Goal: Check status: Check status

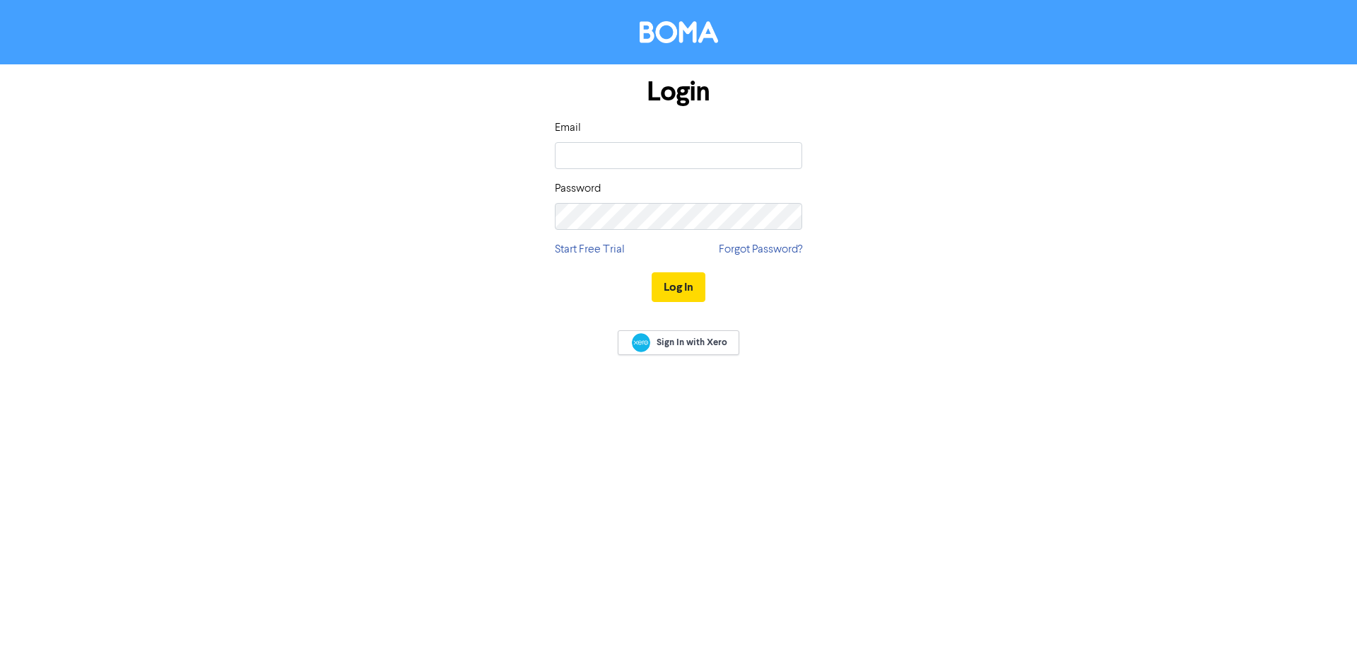
click at [676, 150] on input "email" at bounding box center [678, 155] width 247 height 27
type input "[PERSON_NAME][EMAIL_ADDRESS][DOMAIN_NAME]"
click at [652, 272] on button "Log In" at bounding box center [679, 287] width 54 height 30
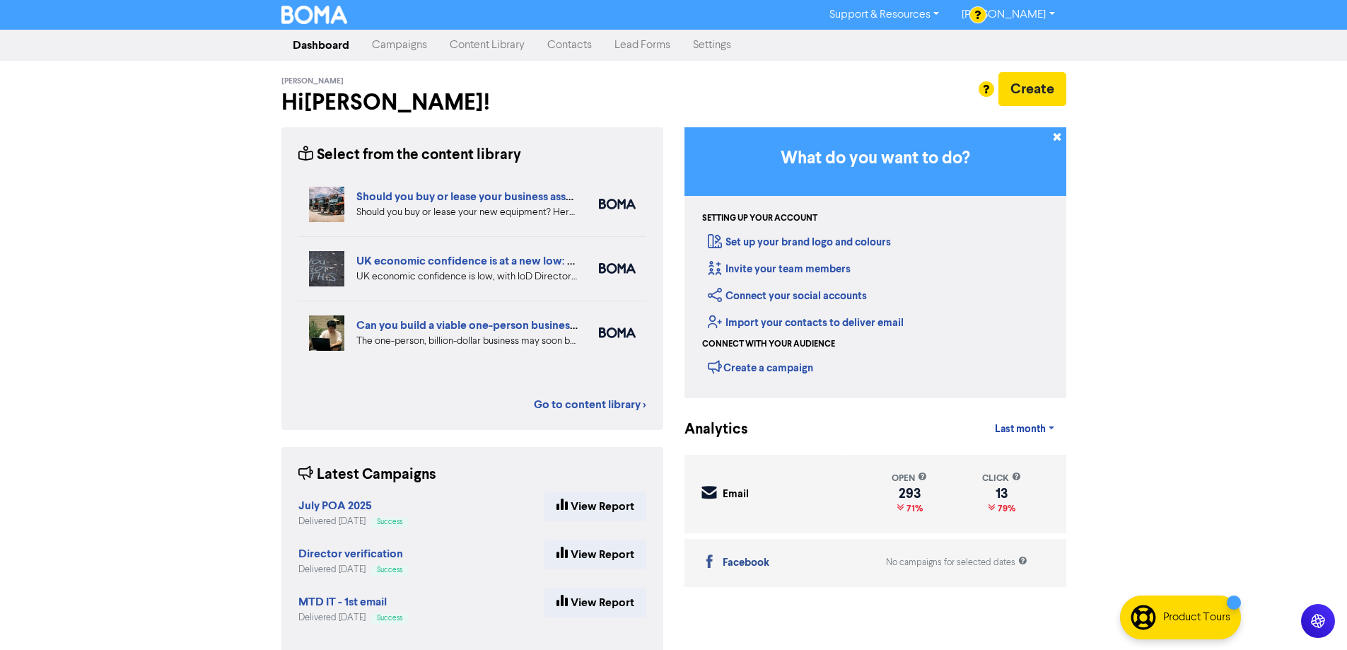
click at [414, 40] on link "Campaigns" at bounding box center [400, 45] width 78 height 28
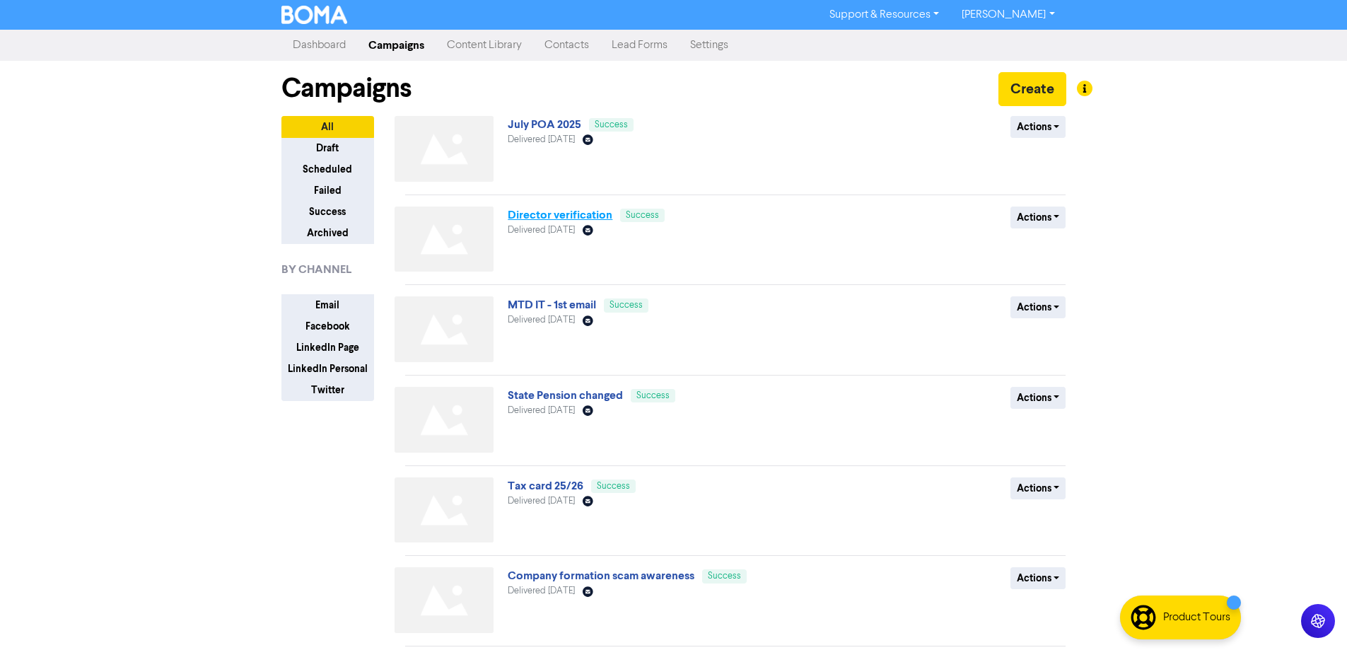
click at [587, 217] on link "Director verification" at bounding box center [560, 215] width 105 height 14
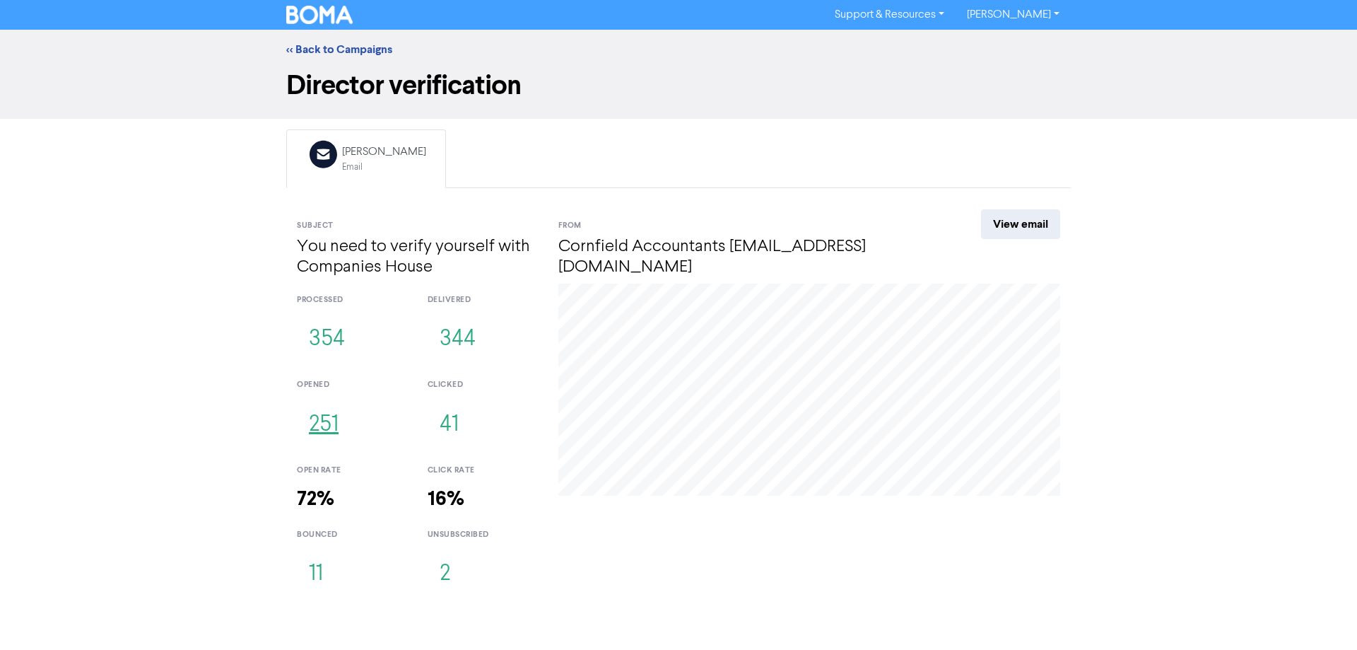
click at [319, 428] on button "251" at bounding box center [324, 425] width 54 height 47
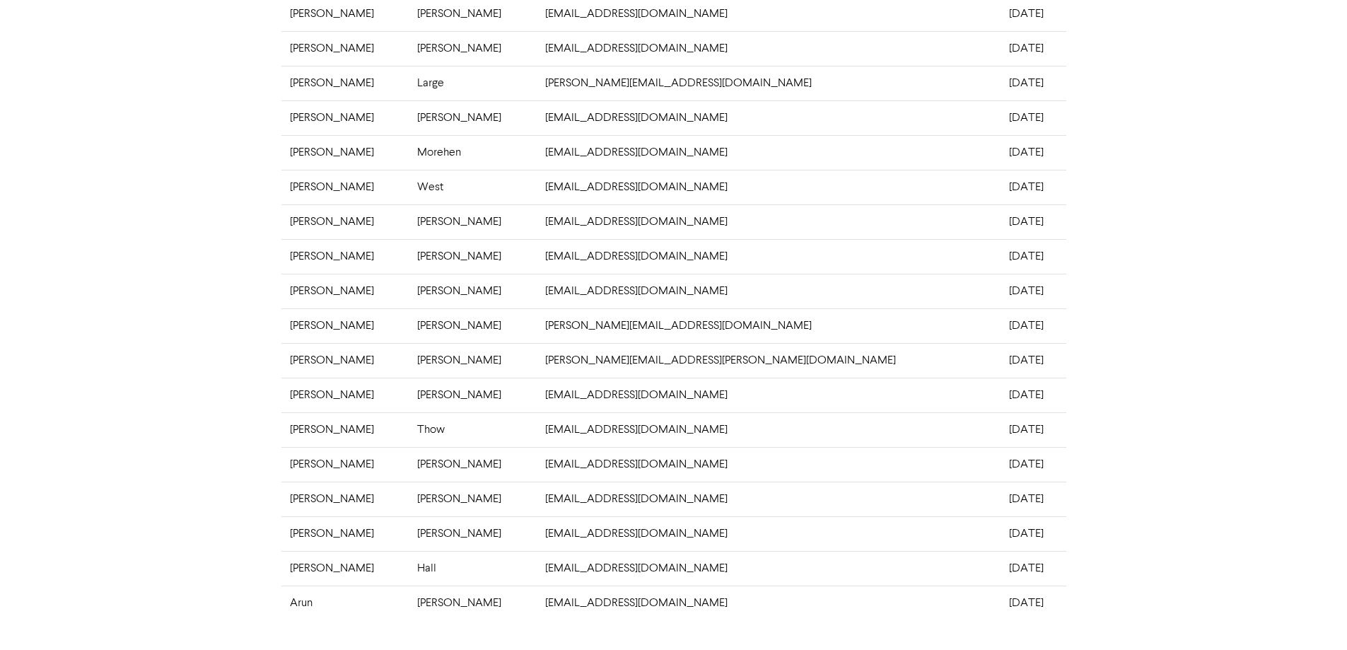
scroll to position [271, 0]
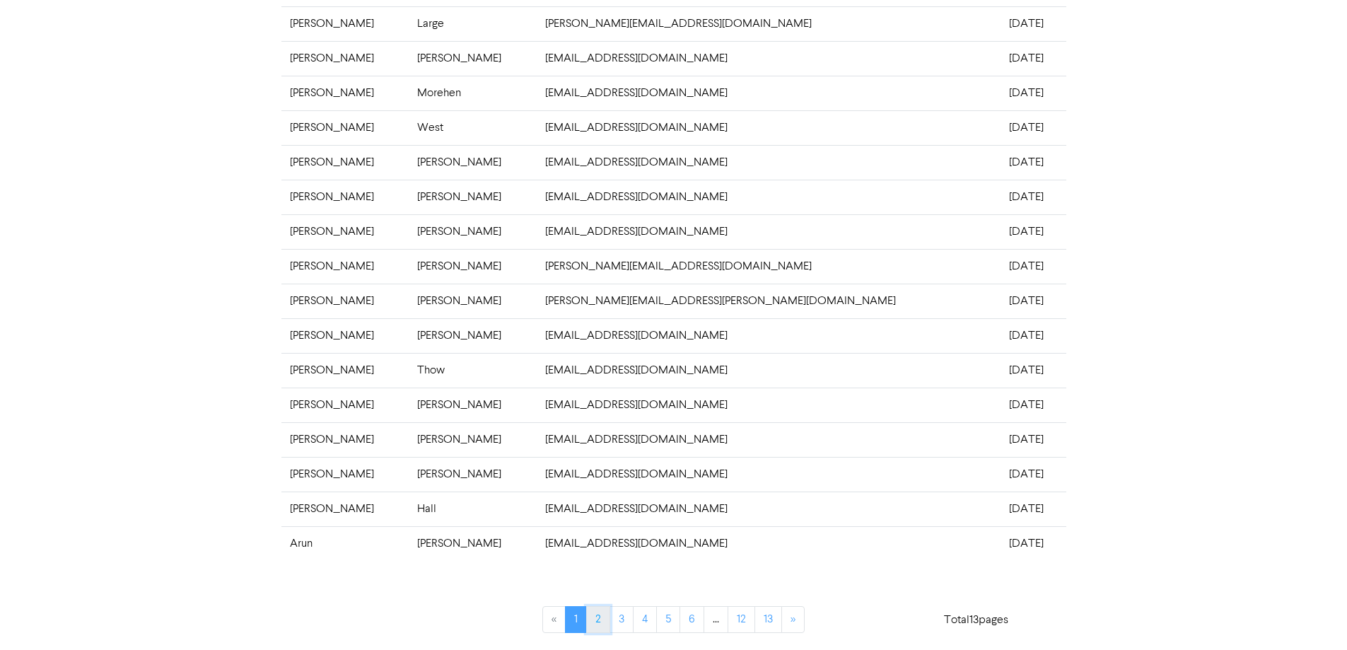
click at [596, 618] on link "2" at bounding box center [598, 619] width 24 height 27
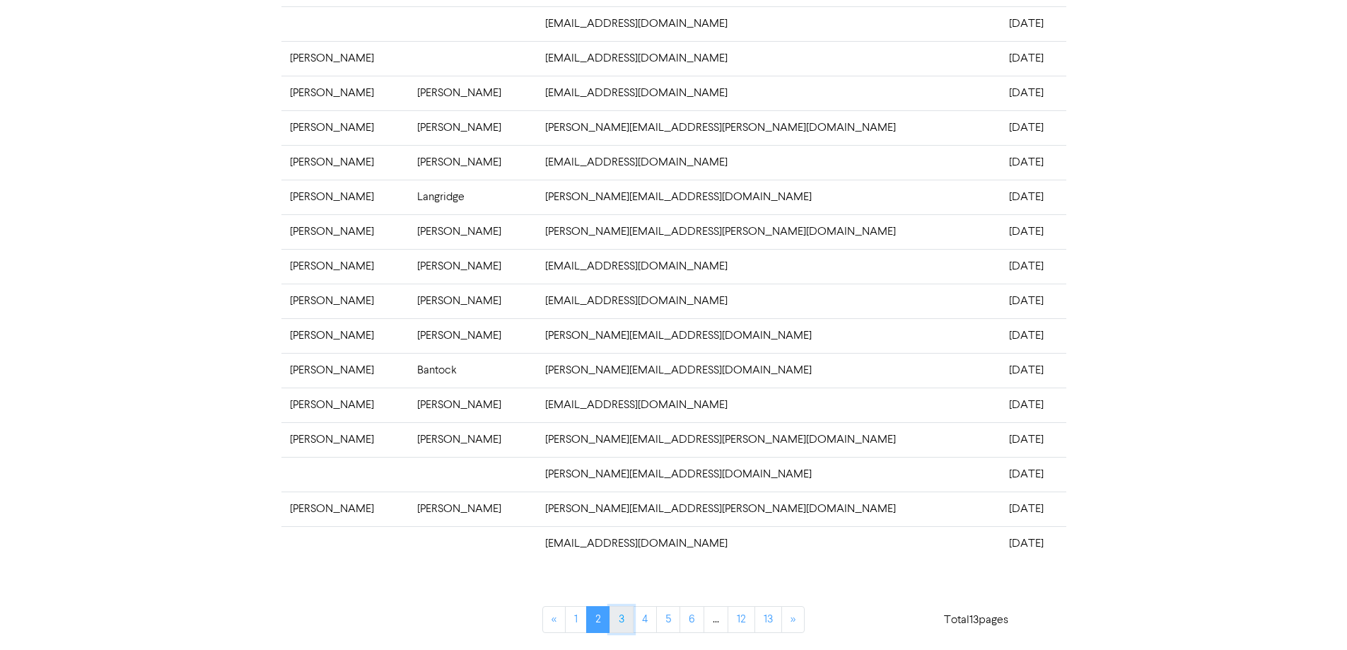
click at [624, 616] on link "3" at bounding box center [621, 619] width 24 height 27
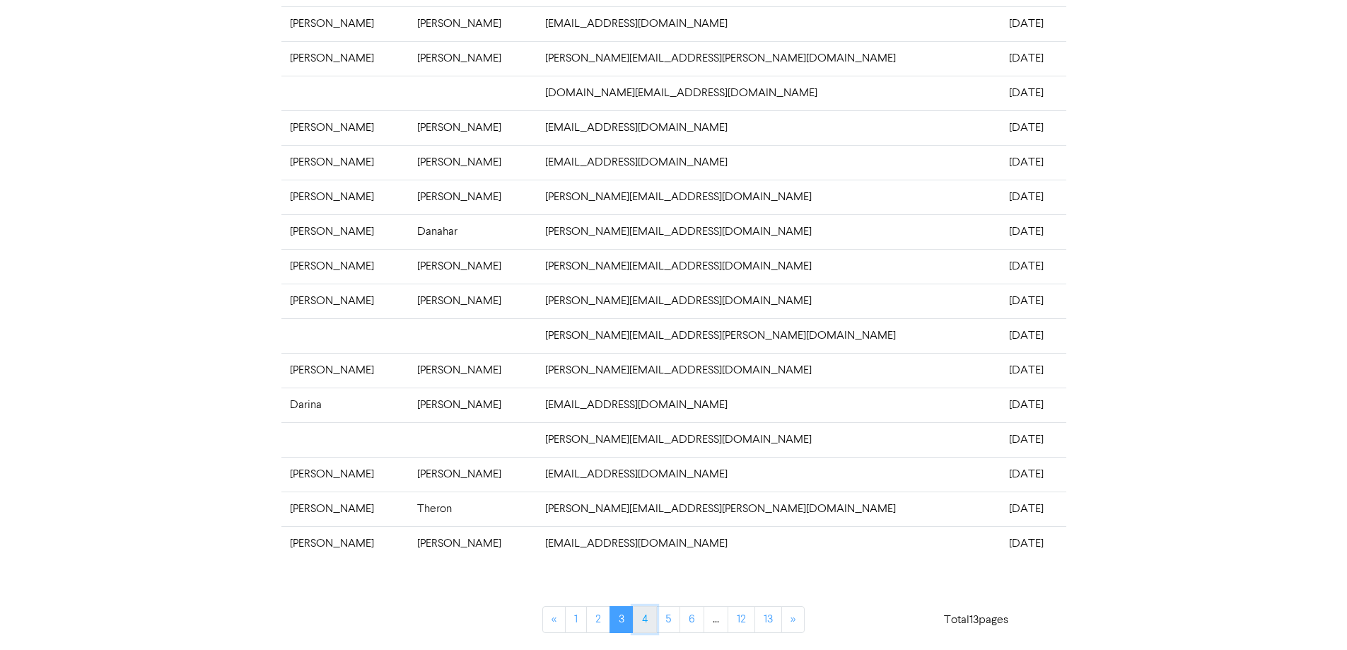
click at [651, 615] on link "4" at bounding box center [645, 619] width 24 height 27
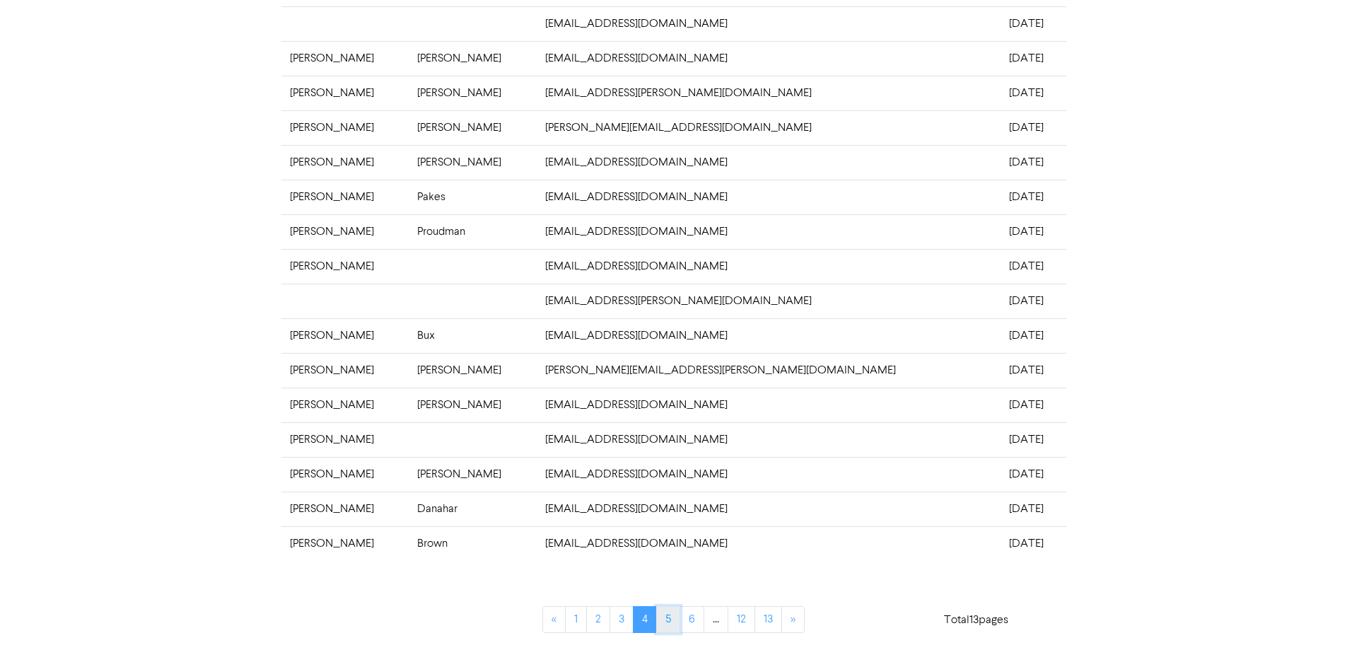
click at [668, 610] on link "5" at bounding box center [668, 619] width 24 height 27
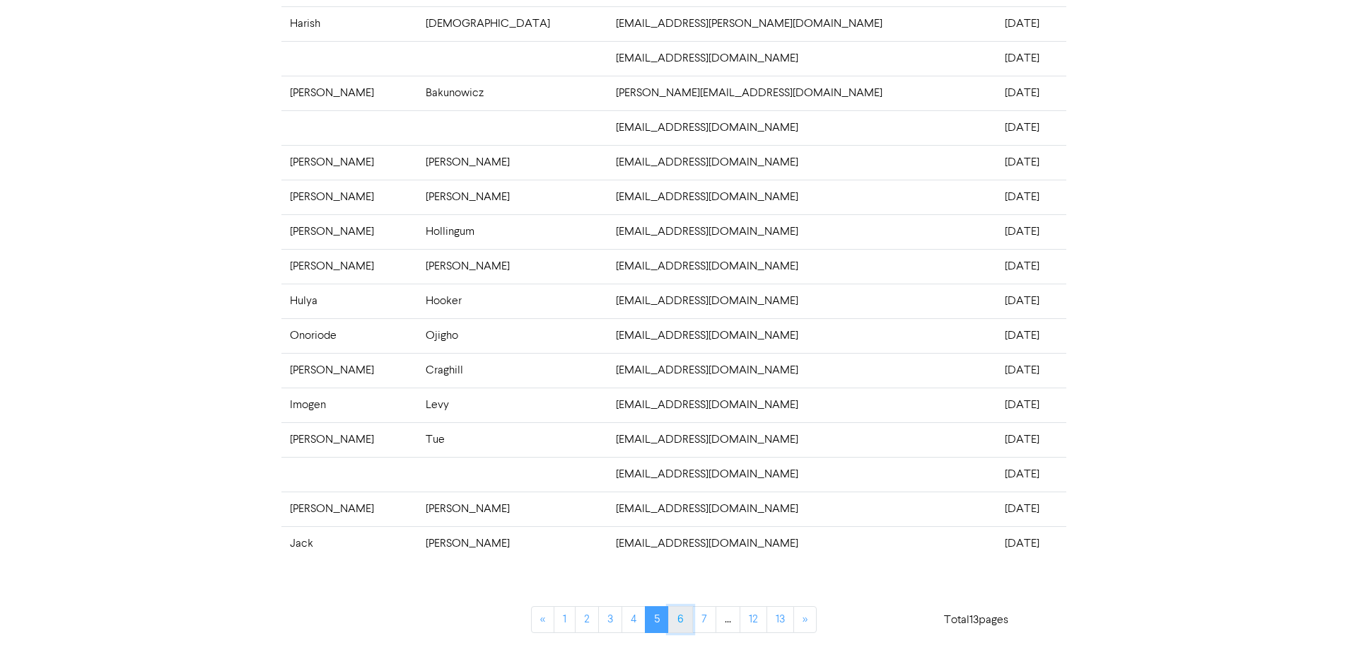
click at [677, 620] on link "6" at bounding box center [680, 619] width 25 height 27
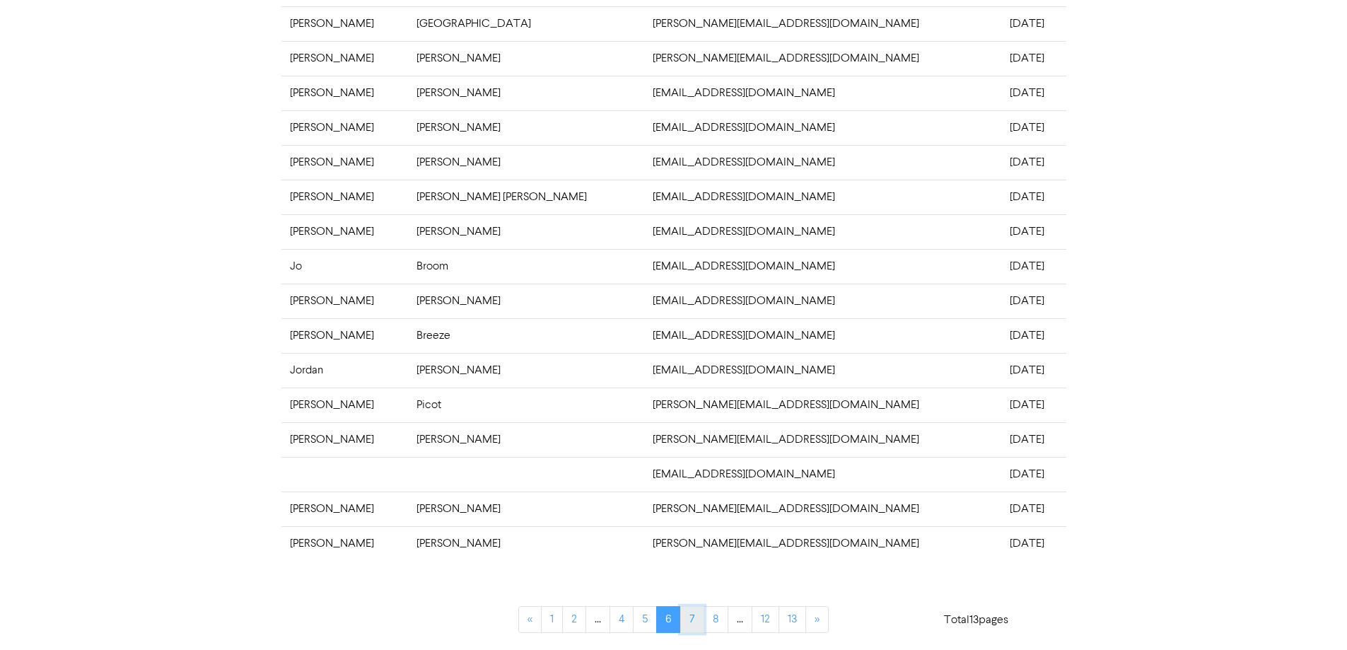
click at [691, 614] on link "7" at bounding box center [692, 619] width 24 height 27
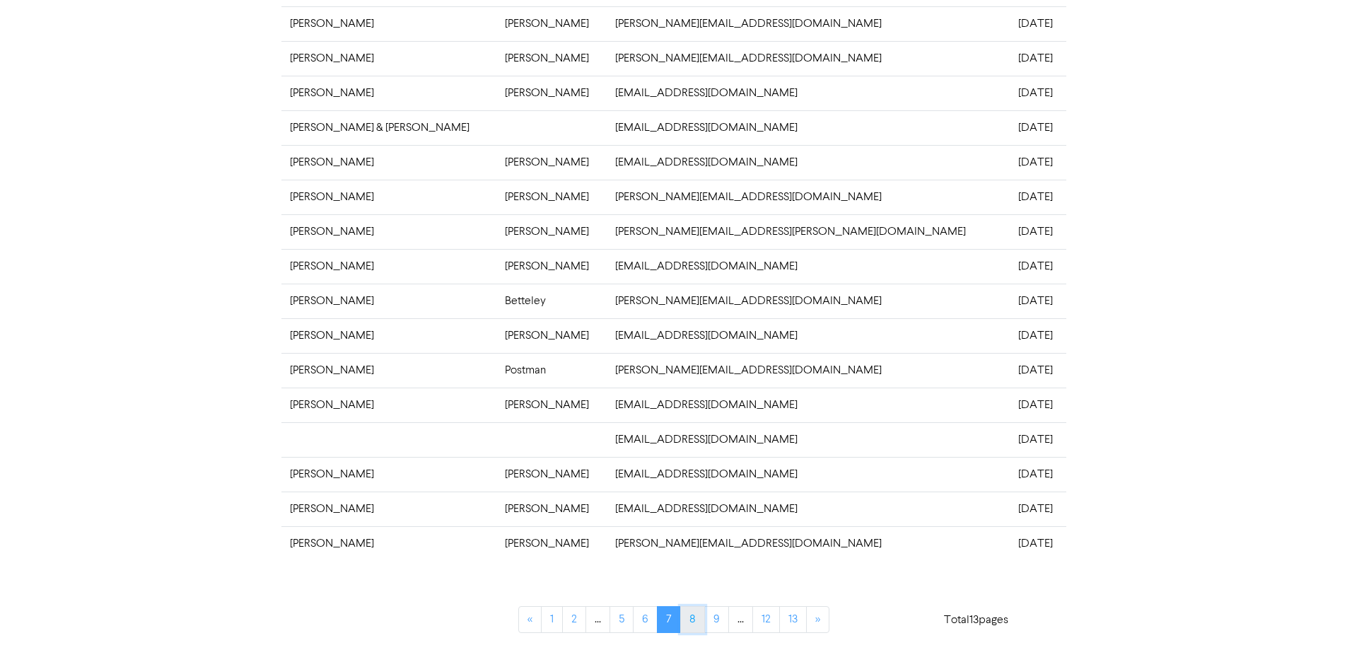
click at [701, 624] on link "8" at bounding box center [692, 619] width 25 height 27
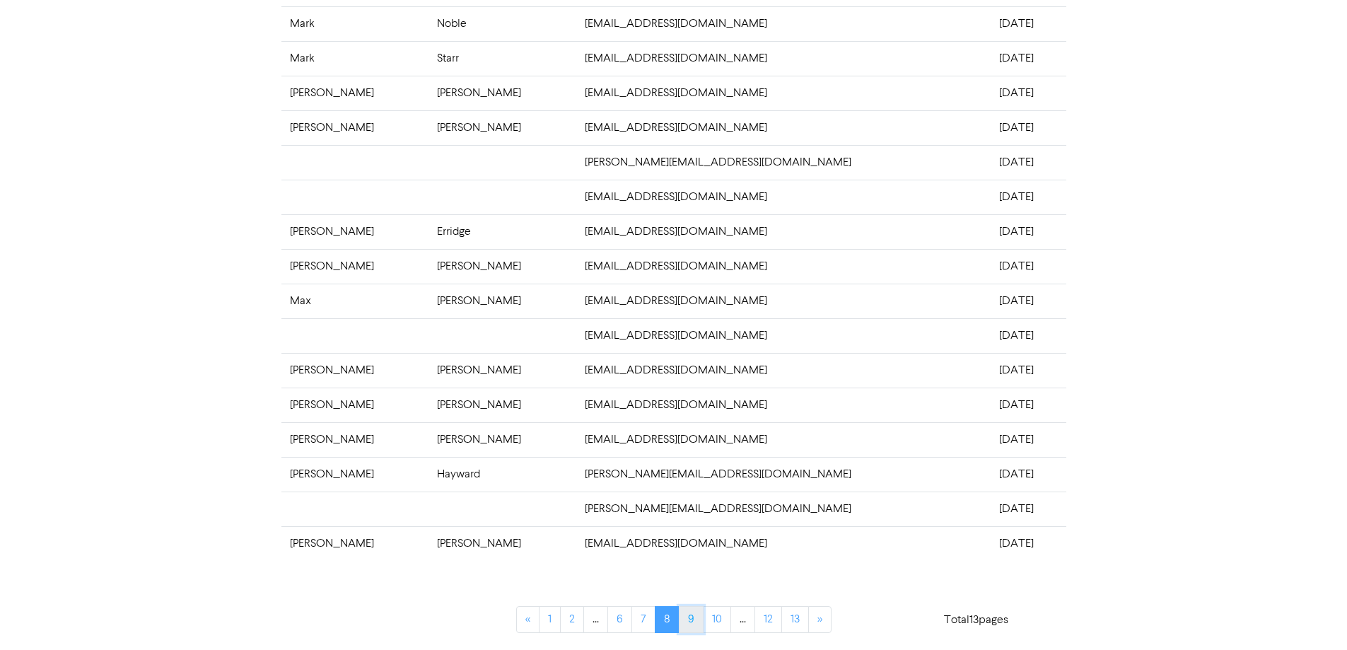
click at [695, 619] on link "9" at bounding box center [691, 619] width 25 height 27
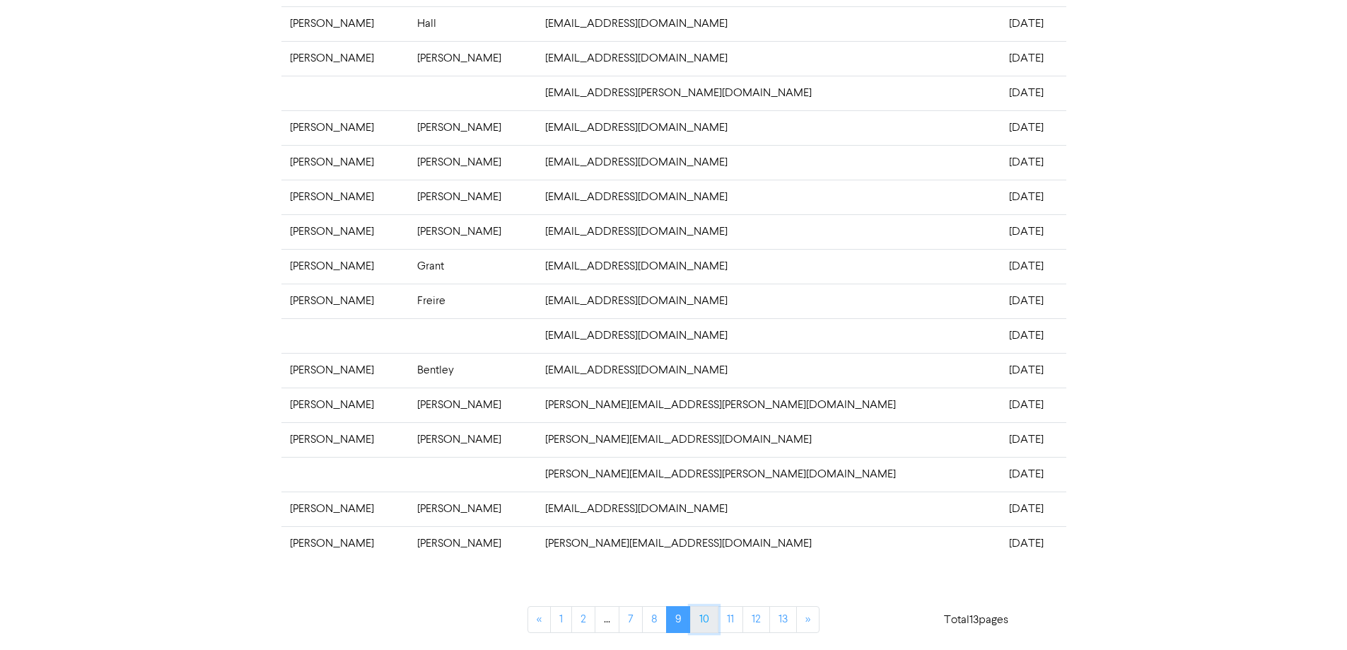
click at [696, 625] on link "10" at bounding box center [704, 619] width 28 height 27
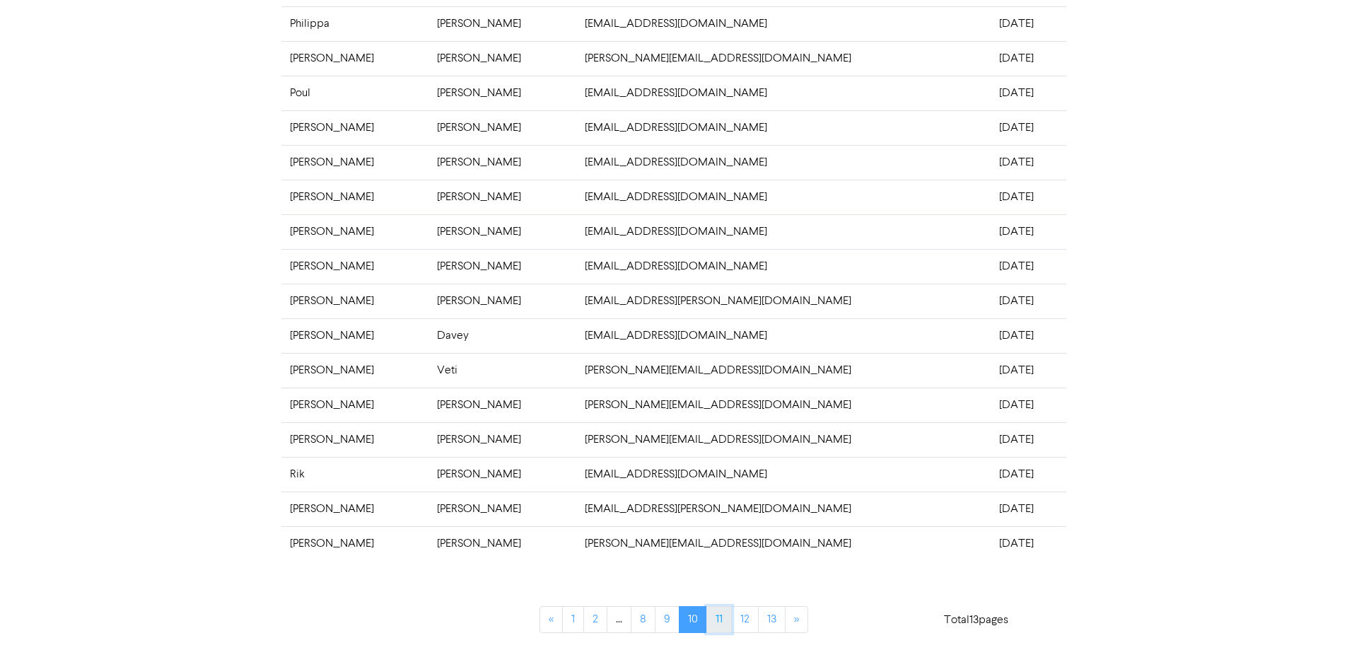
click at [713, 621] on link "11" at bounding box center [718, 619] width 25 height 27
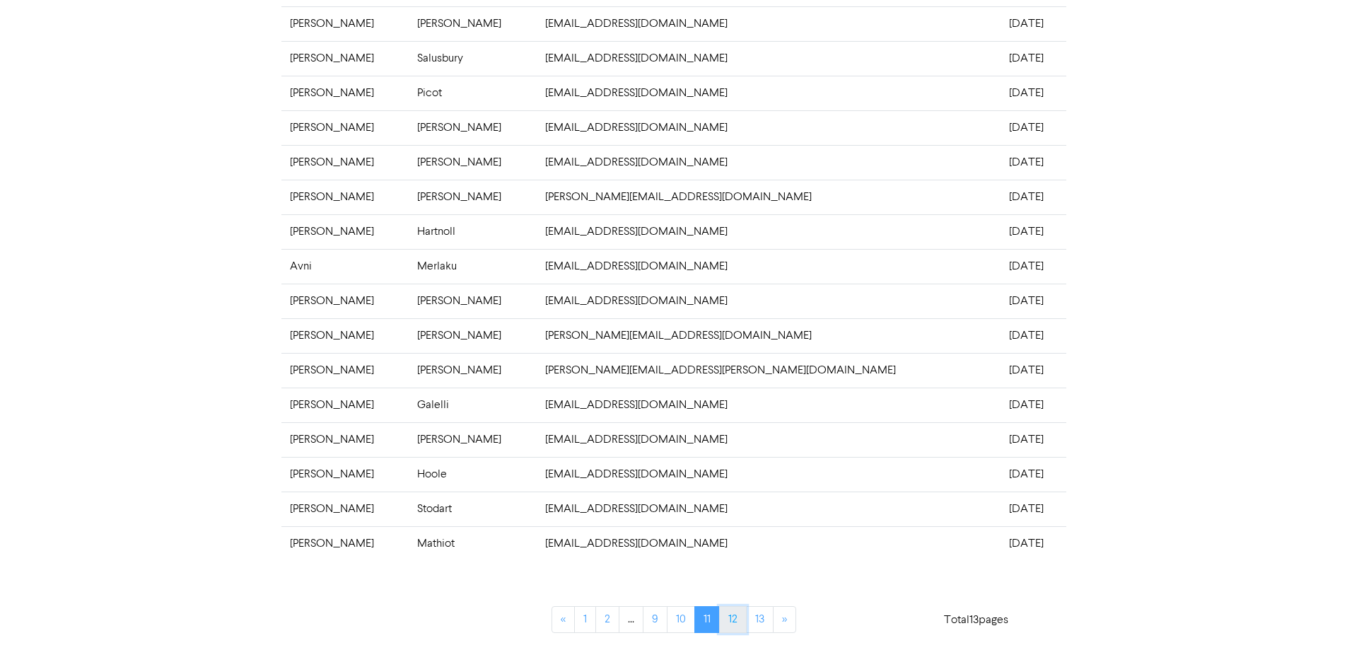
click at [732, 625] on link "12" at bounding box center [733, 619] width 28 height 27
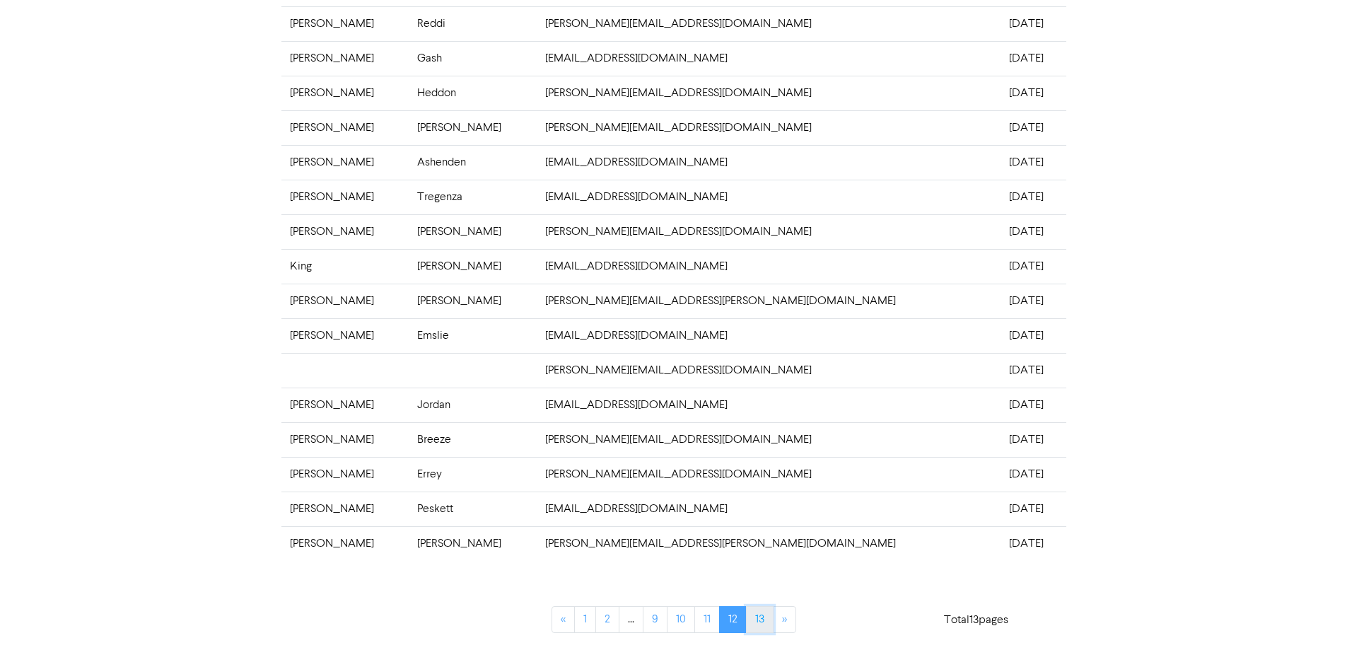
click at [750, 618] on link "13" at bounding box center [760, 619] width 28 height 27
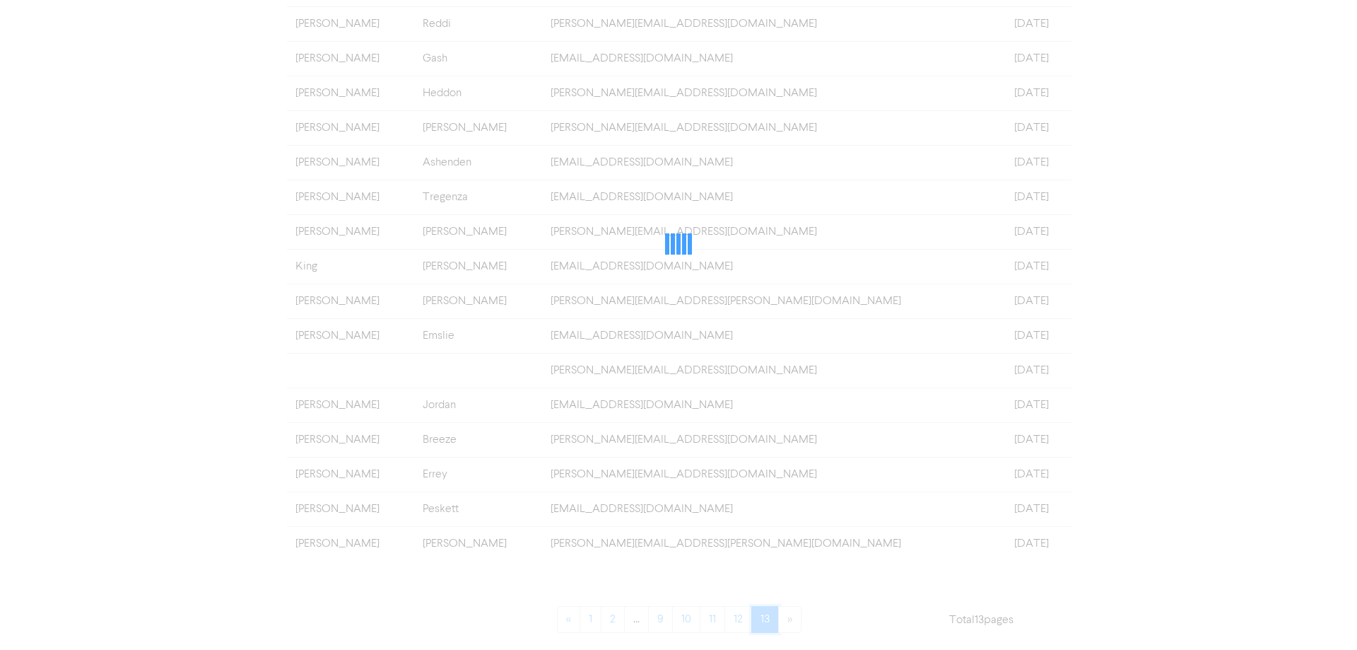
scroll to position [0, 0]
